Goal: Task Accomplishment & Management: Use online tool/utility

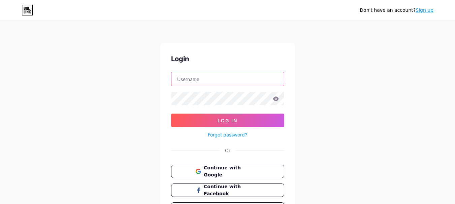
click at [208, 83] on input "text" at bounding box center [227, 78] width 112 height 13
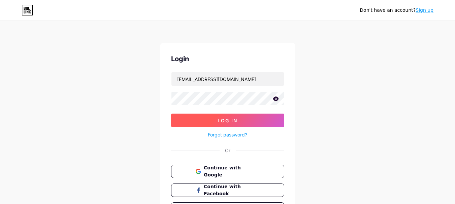
drag, startPoint x: 224, startPoint y: 125, endPoint x: 229, endPoint y: 121, distance: 6.5
click at [224, 125] on button "Log In" at bounding box center [227, 120] width 113 height 13
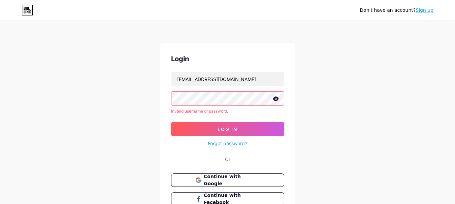
click at [274, 98] on icon at bounding box center [276, 99] width 6 height 4
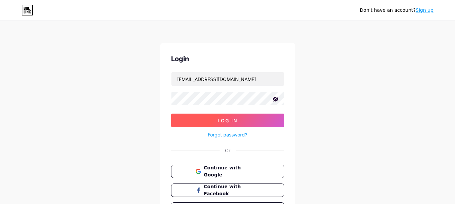
click at [214, 123] on button "Log In" at bounding box center [227, 120] width 113 height 13
click at [218, 122] on span "Log In" at bounding box center [227, 121] width 20 height 6
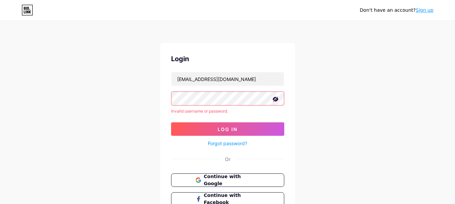
click at [154, 96] on div "Don't have an account? Sign up Login [EMAIL_ADDRESS][DOMAIN_NAME] Invalid usern…" at bounding box center [227, 128] width 455 height 257
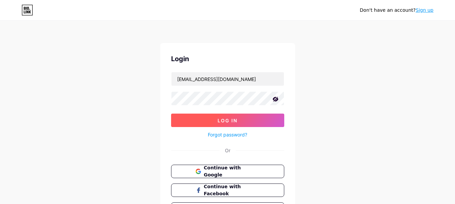
click at [200, 115] on button "Log In" at bounding box center [227, 120] width 113 height 13
click at [217, 117] on button "Log In" at bounding box center [227, 120] width 113 height 13
click at [211, 116] on button "Log In" at bounding box center [227, 120] width 113 height 13
click at [235, 116] on button "Log In" at bounding box center [227, 120] width 113 height 13
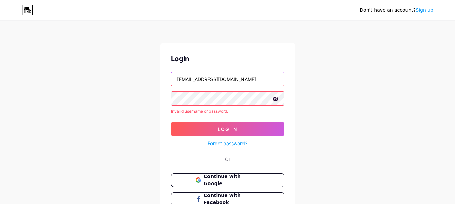
click at [199, 82] on input "[EMAIL_ADDRESS][DOMAIN_NAME]" at bounding box center [227, 78] width 112 height 13
drag, startPoint x: 236, startPoint y: 79, endPoint x: 140, endPoint y: 77, distance: 95.2
click at [140, 77] on div "Don't have an account? Sign up Login [EMAIL_ADDRESS][DOMAIN_NAME] Invalid usern…" at bounding box center [227, 128] width 455 height 257
type input "[EMAIL_ADDRESS][DOMAIN_NAME]"
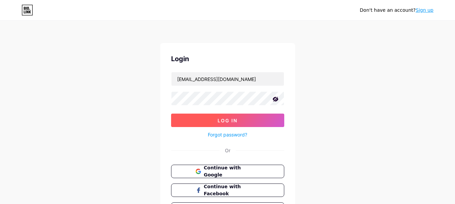
click at [215, 120] on button "Log In" at bounding box center [227, 120] width 113 height 13
click at [225, 124] on button "Log In" at bounding box center [227, 120] width 113 height 13
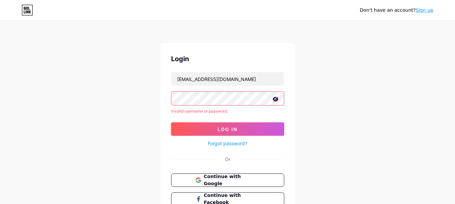
click at [214, 144] on link "Forgot password?" at bounding box center [227, 143] width 39 height 7
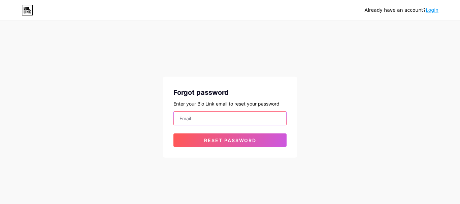
click at [197, 120] on input "email" at bounding box center [230, 118] width 112 height 13
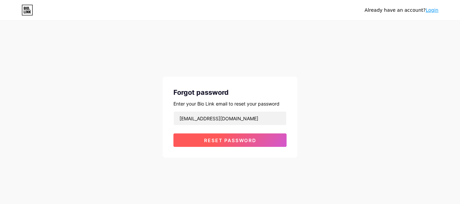
click at [233, 143] on span "Reset password" at bounding box center [230, 141] width 52 height 6
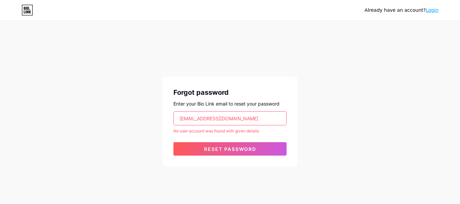
click at [188, 121] on input "[EMAIL_ADDRESS][DOMAIN_NAME]" at bounding box center [230, 118] width 112 height 13
click at [187, 120] on input "[EMAIL_ADDRESS][DOMAIN_NAME]" at bounding box center [230, 118] width 112 height 13
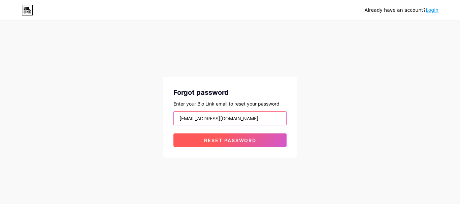
type input "[EMAIL_ADDRESS][DOMAIN_NAME]"
click at [221, 142] on span "Reset password" at bounding box center [230, 141] width 52 height 6
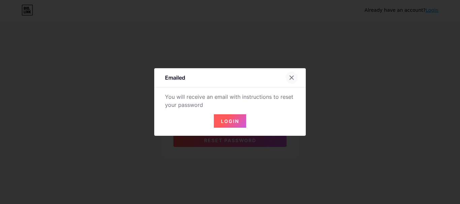
click at [292, 75] on icon at bounding box center [291, 77] width 5 height 5
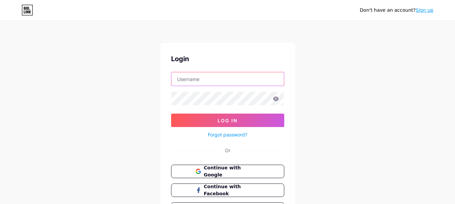
click at [226, 80] on input "text" at bounding box center [227, 78] width 112 height 13
type input "[EMAIL_ADDRESS][DOMAIN_NAME]"
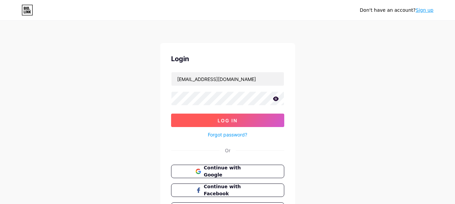
click at [222, 119] on span "Log In" at bounding box center [227, 121] width 20 height 6
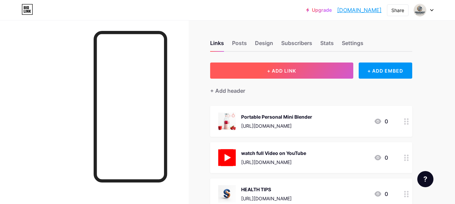
click at [278, 74] on button "+ ADD LINK" at bounding box center [281, 71] width 143 height 16
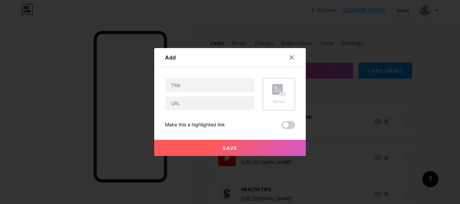
click at [284, 101] on div "Picture" at bounding box center [278, 101] width 13 height 5
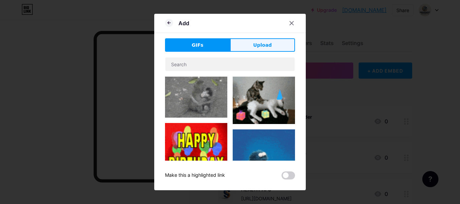
click at [251, 50] on button "Upload" at bounding box center [262, 44] width 65 height 13
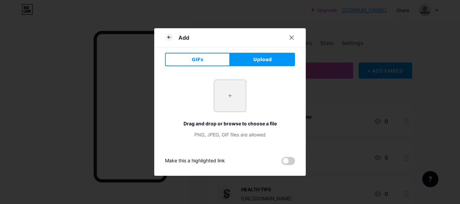
click at [232, 99] on input "file" at bounding box center [230, 96] width 32 height 32
type input "C:\fakepath\660pro led.jpg"
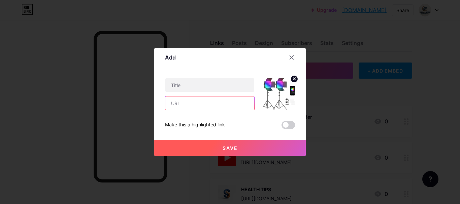
click at [189, 108] on input "text" at bounding box center [209, 103] width 89 height 13
paste input "[URL][DOMAIN_NAME]"
type input "[URL][DOMAIN_NAME]"
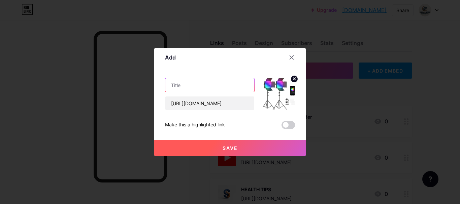
click at [197, 84] on input "text" at bounding box center [209, 84] width 89 height 13
paste input "NEEWER 2 Pack 660 PRO RGB LED Video Light with App Control Tripod Stand Kit"
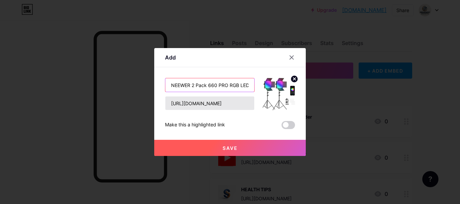
scroll to position [0, 103]
type input "NEEWER 2 Pack 660 PRO RGB LED Video Light with App Control Tripod Stand Kit"
click at [229, 147] on span "Save" at bounding box center [229, 148] width 15 height 6
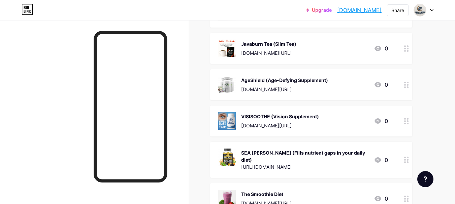
scroll to position [236, 0]
